Goal: Information Seeking & Learning: Learn about a topic

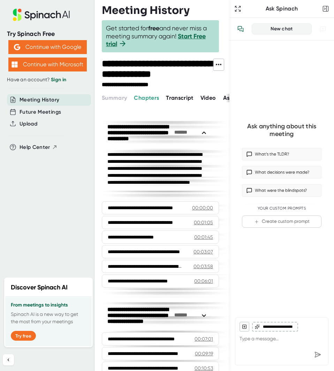
click at [183, 101] on span "Transcript" at bounding box center [180, 98] width 28 height 7
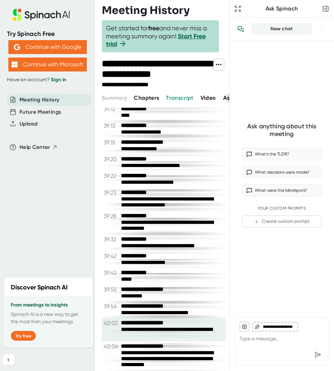
scroll to position [11485, 0]
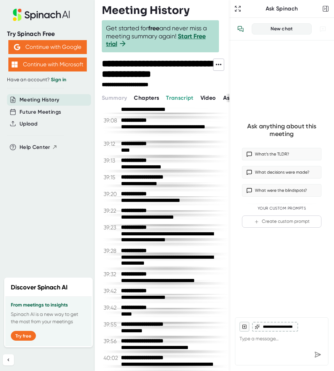
click at [210, 97] on span "Video" at bounding box center [209, 98] width 16 height 7
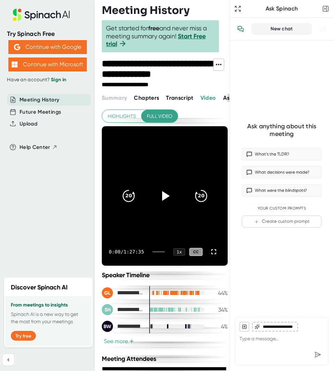
click at [160, 191] on icon at bounding box center [165, 196] width 17 height 17
click at [204, 201] on icon "20" at bounding box center [201, 196] width 17 height 17
click at [165, 202] on icon at bounding box center [165, 196] width 17 height 17
click at [197, 198] on icon "20" at bounding box center [201, 196] width 17 height 17
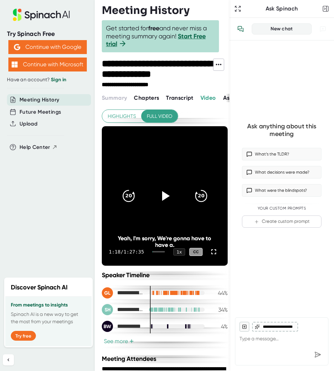
click at [169, 199] on icon at bounding box center [165, 196] width 17 height 17
click at [132, 201] on icon "20" at bounding box center [128, 196] width 17 height 17
click at [202, 202] on icon "20" at bounding box center [201, 196] width 17 height 17
click at [202, 199] on icon "20" at bounding box center [201, 196] width 17 height 17
click at [202, 200] on icon "20" at bounding box center [201, 196] width 17 height 17
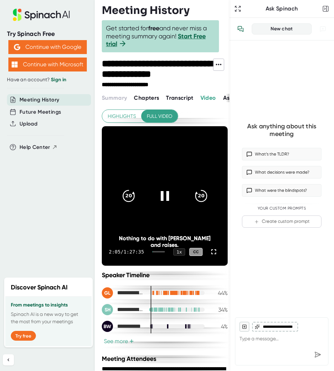
click at [202, 200] on icon "20" at bounding box center [201, 196] width 17 height 17
click at [128, 199] on icon "20" at bounding box center [128, 196] width 17 height 17
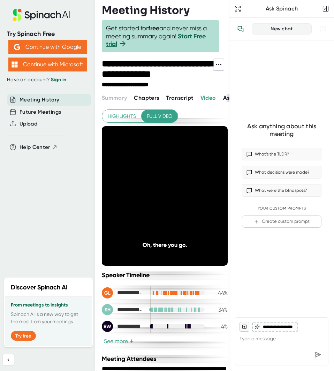
click at [154, 95] on span "Chapters" at bounding box center [146, 98] width 25 height 7
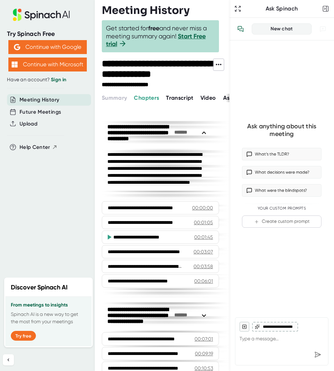
click at [225, 98] on span "Ask Spinach" at bounding box center [239, 98] width 33 height 7
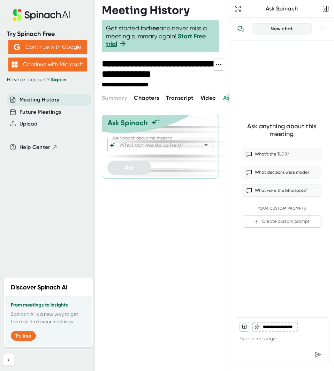
click at [209, 99] on span "Video" at bounding box center [209, 98] width 16 height 7
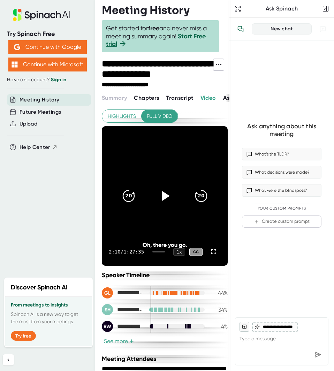
click at [126, 342] on button "See more +" at bounding box center [119, 341] width 34 height 7
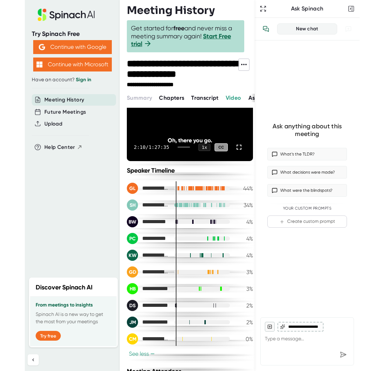
scroll to position [140, 0]
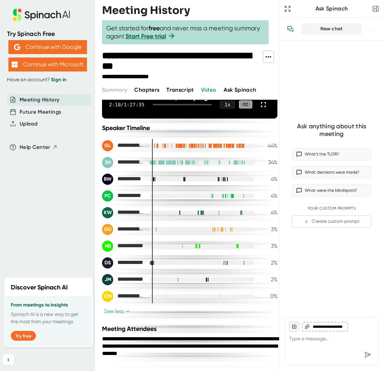
click at [155, 91] on span "Chapters" at bounding box center [146, 90] width 25 height 7
